Goal: Task Accomplishment & Management: Manage account settings

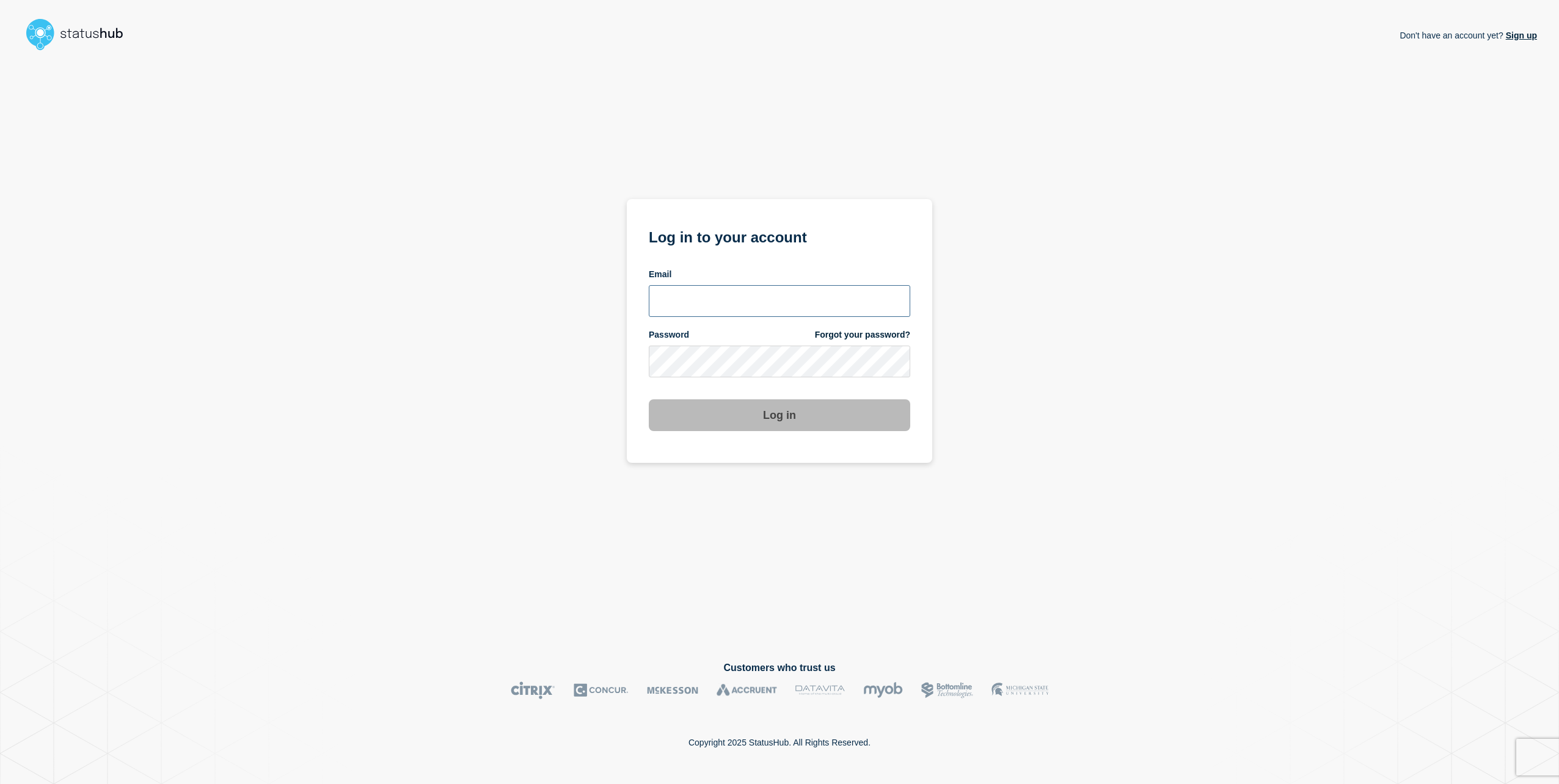
type input "[EMAIL_ADDRESS][PERSON_NAME][DOMAIN_NAME]"
click at [779, 412] on button "Log in" at bounding box center [779, 415] width 262 height 32
